Goal: Obtain resource: Obtain resource

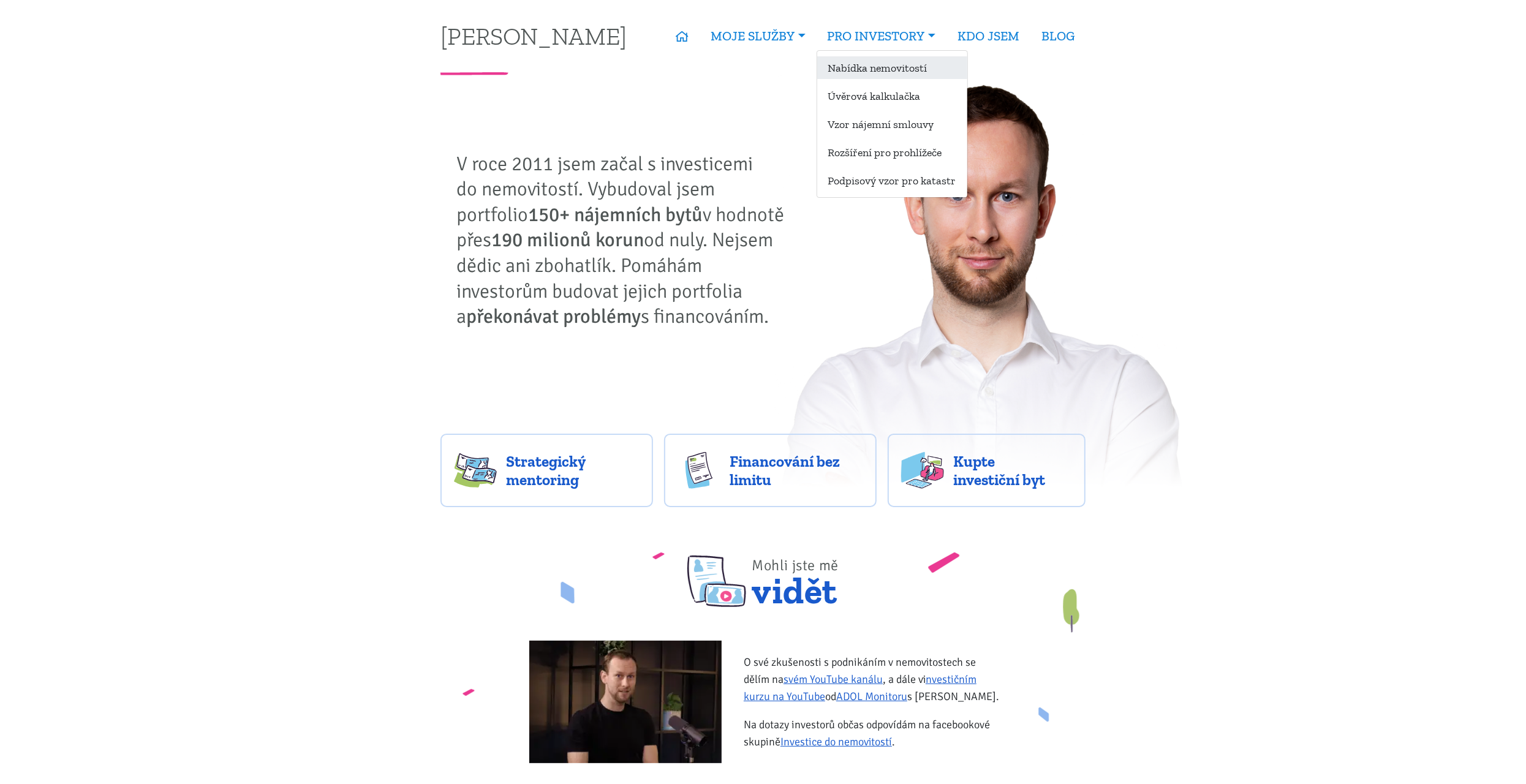
click at [897, 61] on link "Nabídka nemovitostí" at bounding box center [892, 68] width 150 height 23
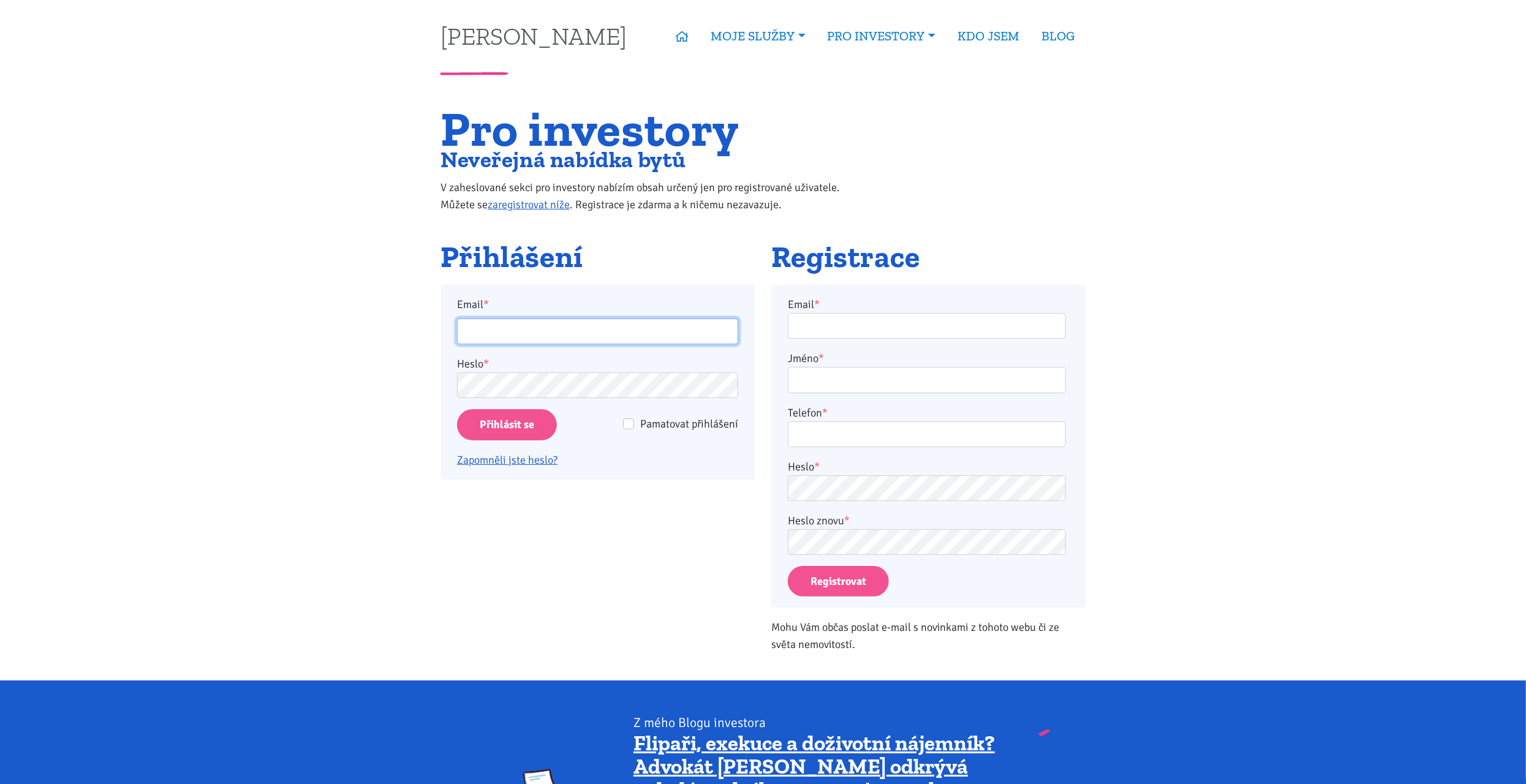
type input "matjashh@gmail.com"
click at [509, 424] on input "Přihlásit se" at bounding box center [507, 424] width 100 height 31
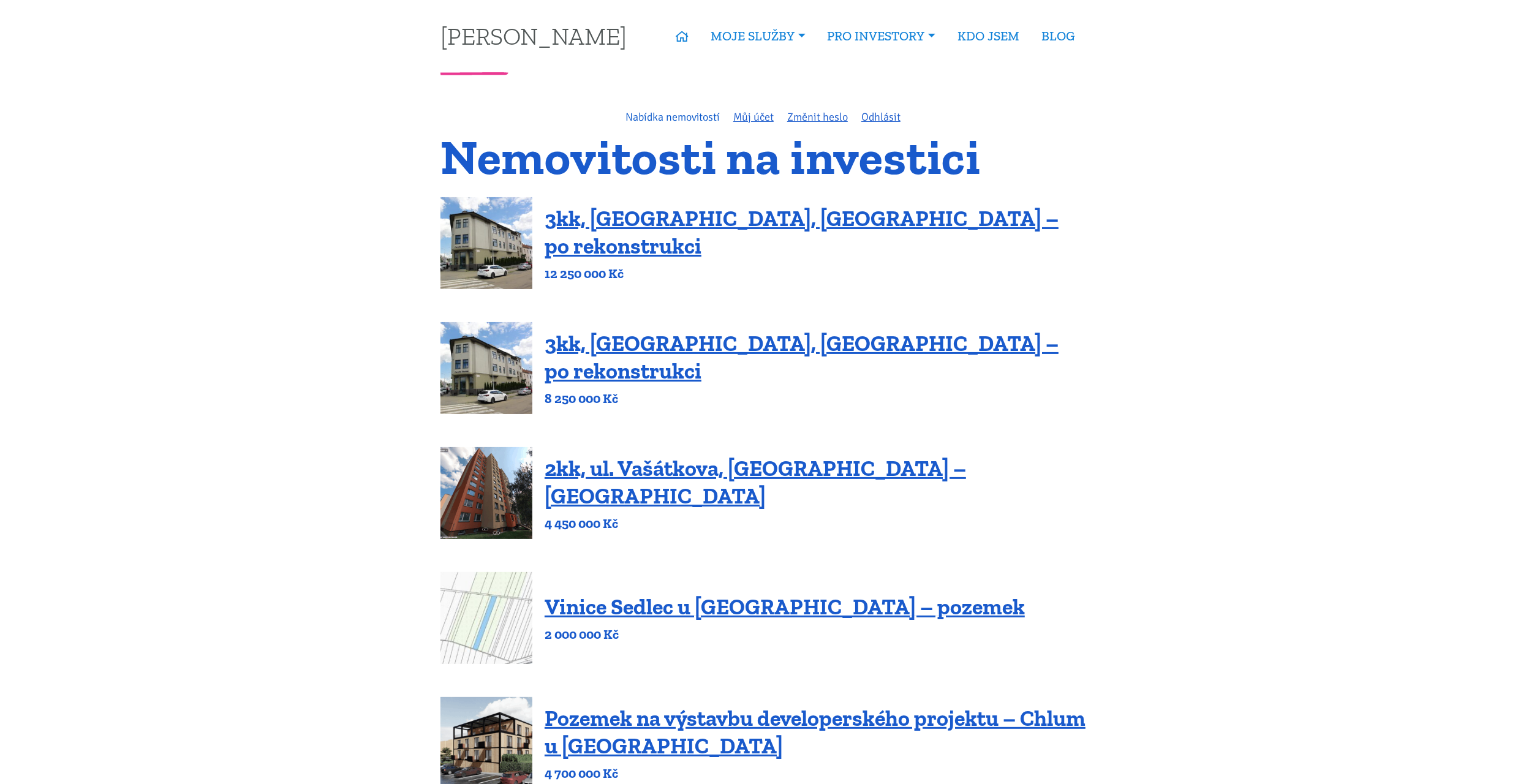
click at [688, 112] on link "Nabídka nemovitostí" at bounding box center [672, 117] width 94 height 13
click at [770, 88] on link "Financování bez limitu" at bounding box center [765, 96] width 130 height 23
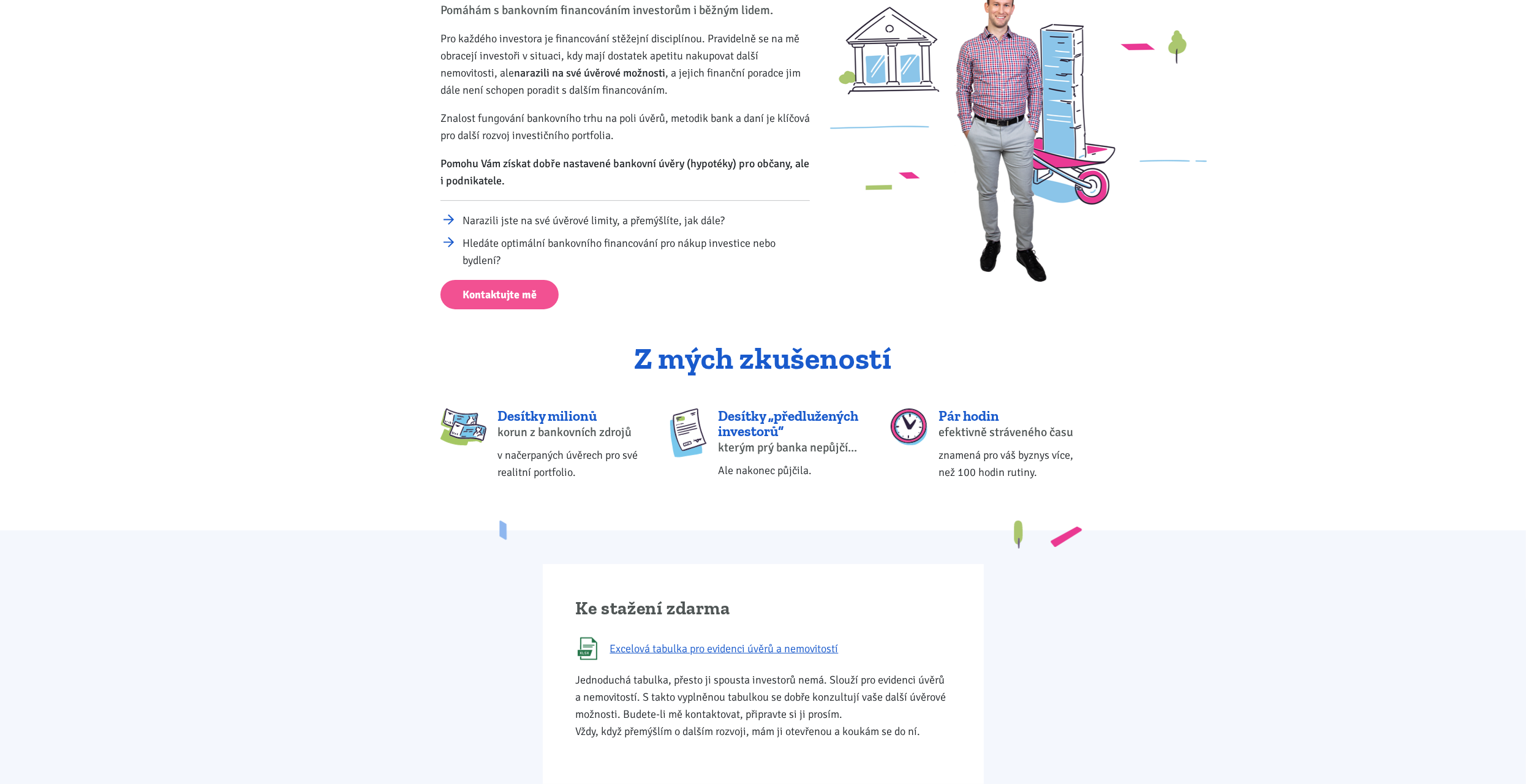
scroll to position [245, 0]
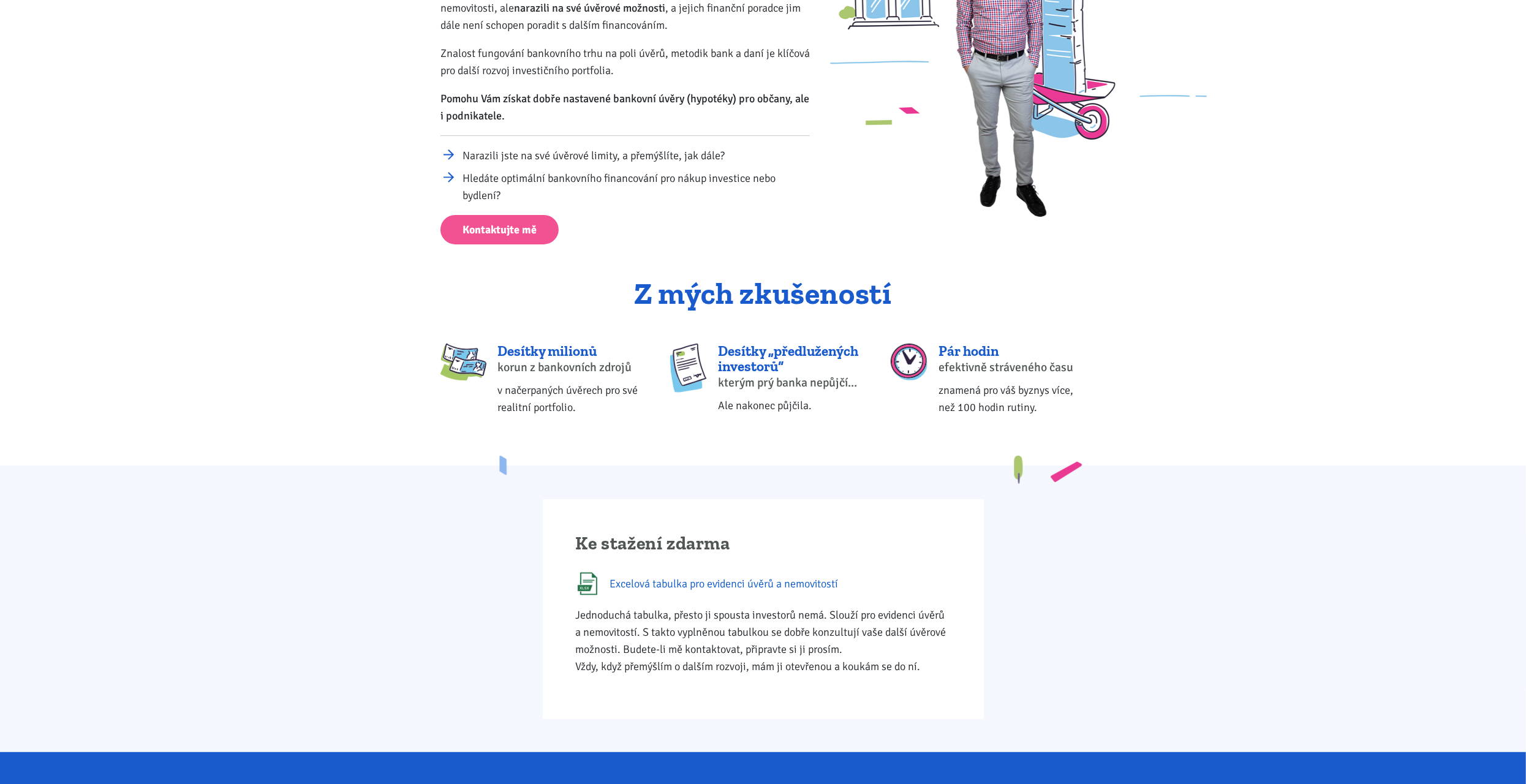
click at [638, 578] on span "Excelová tabulka pro evidenci úvěrů a nemovitostí" at bounding box center [725, 583] width 229 height 17
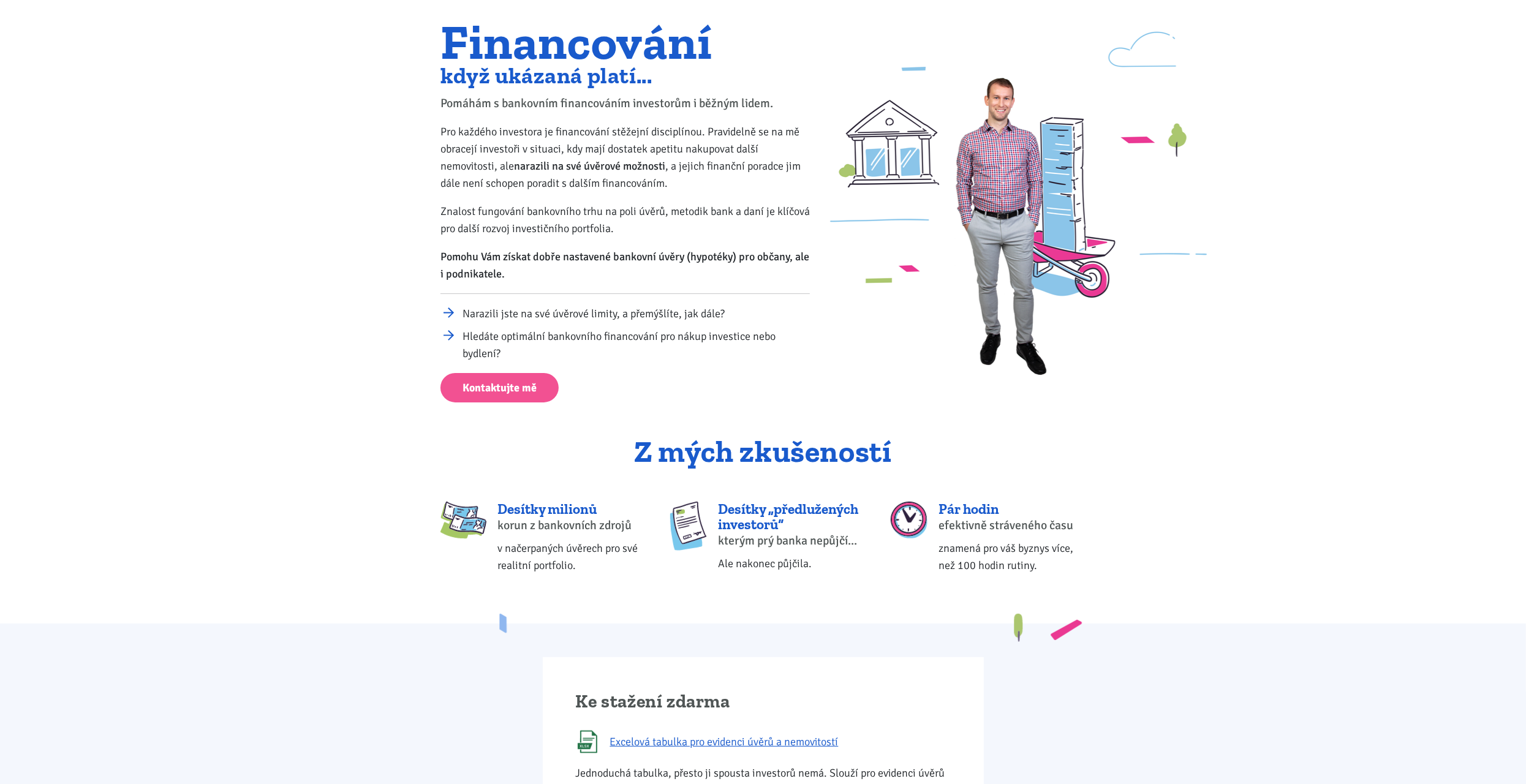
scroll to position [0, 0]
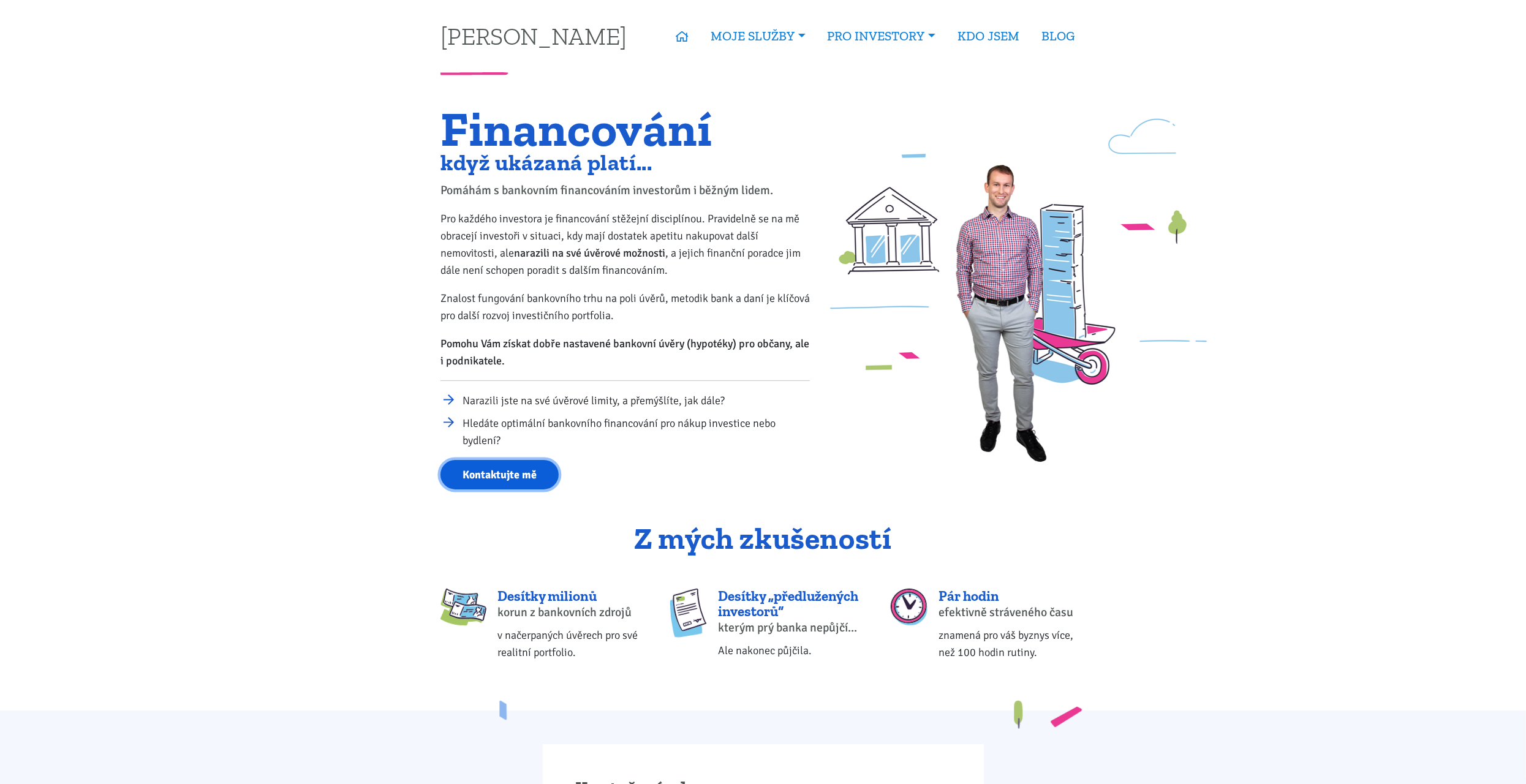
click at [487, 468] on link "Kontaktujte mě" at bounding box center [500, 475] width 118 height 30
